Goal: Transaction & Acquisition: Purchase product/service

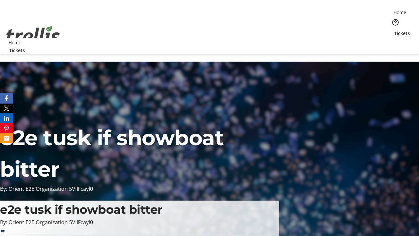
click at [394, 30] on span "Tickets" at bounding box center [402, 33] width 16 height 7
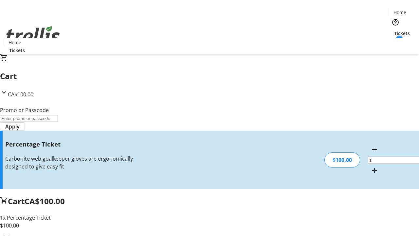
type input "BAR"
